Goal: Find specific page/section: Find specific page/section

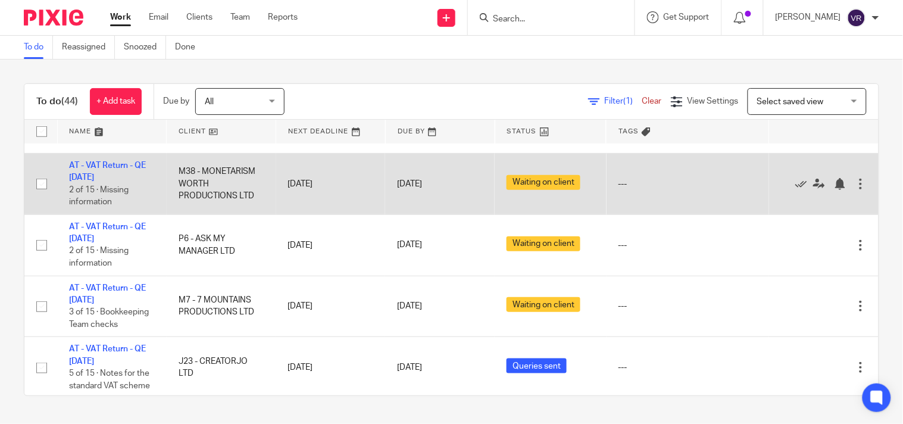
scroll to position [132, 0]
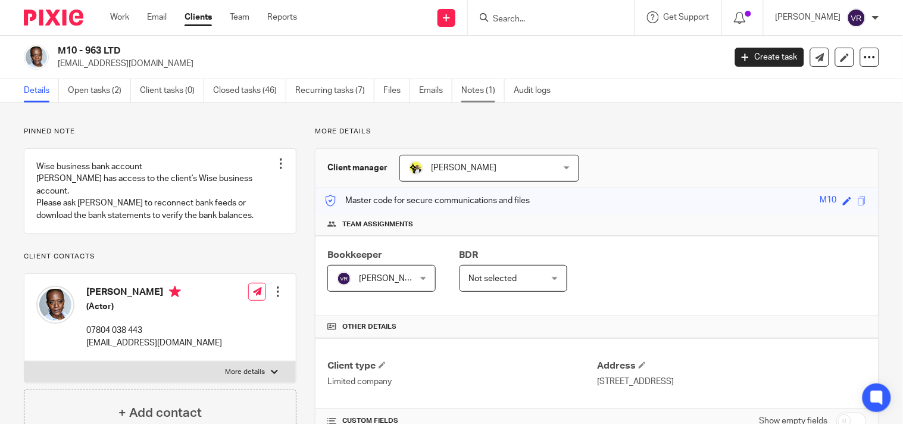
click at [478, 80] on link "Notes (1)" at bounding box center [482, 90] width 43 height 23
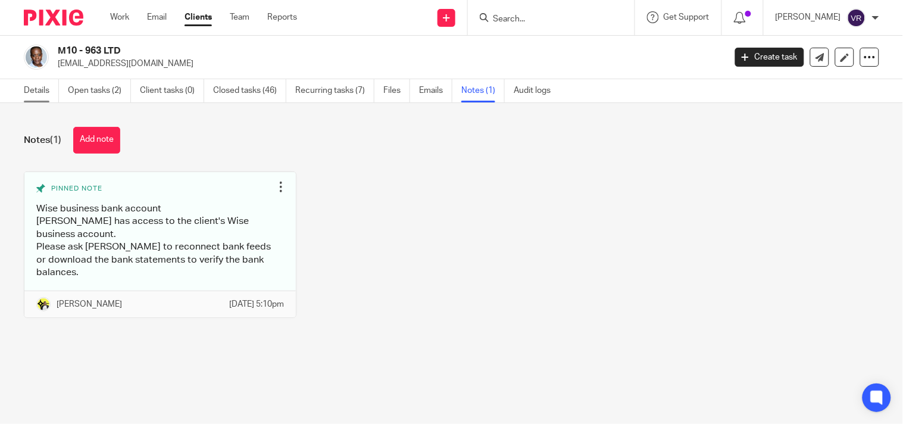
click at [48, 91] on link "Details" at bounding box center [41, 90] width 35 height 23
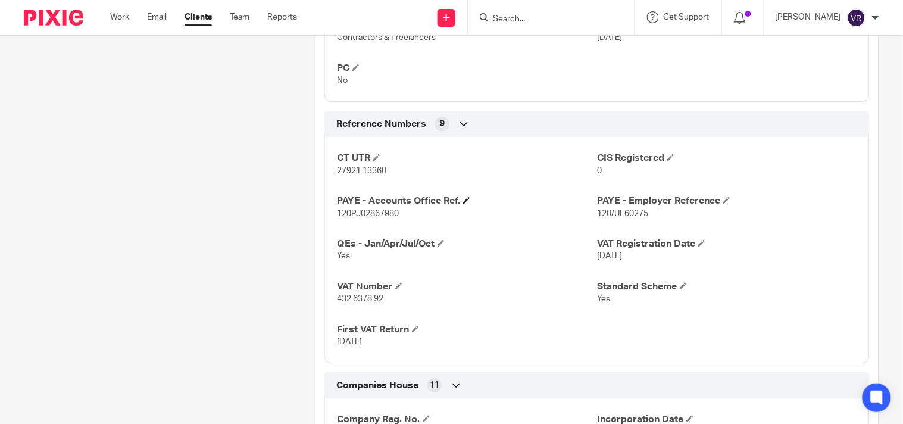
scroll to position [872, 0]
